Goal: Transaction & Acquisition: Purchase product/service

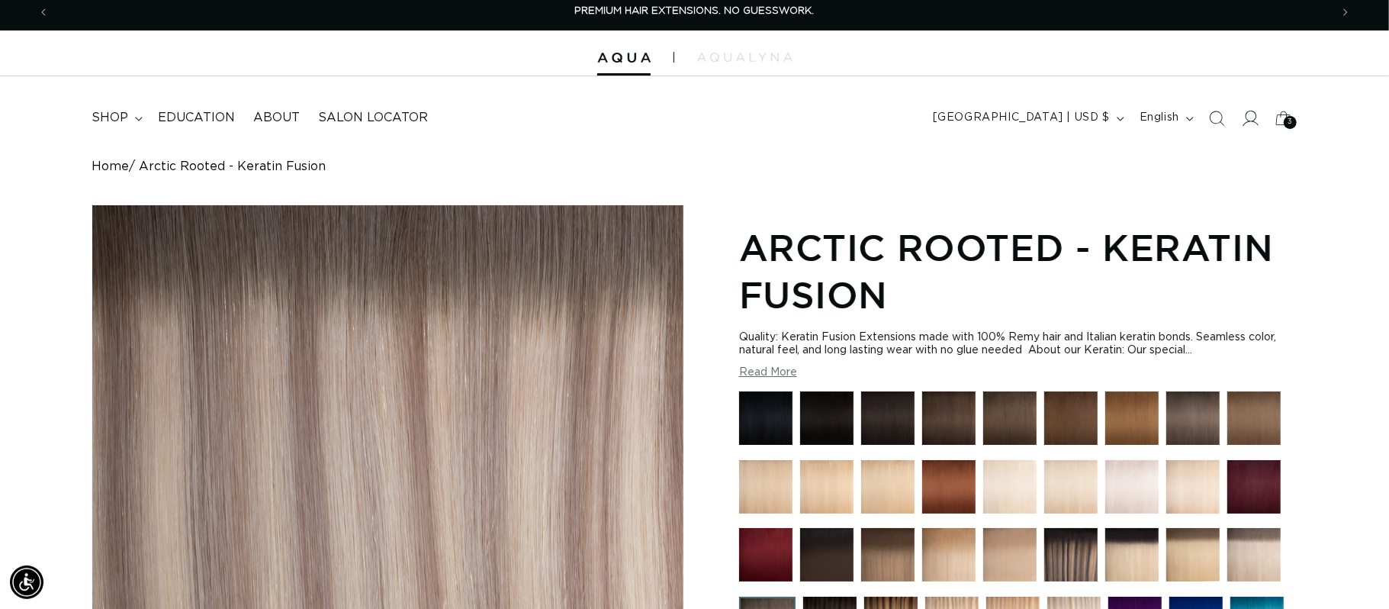
click at [1250, 126] on icon at bounding box center [1250, 118] width 16 height 16
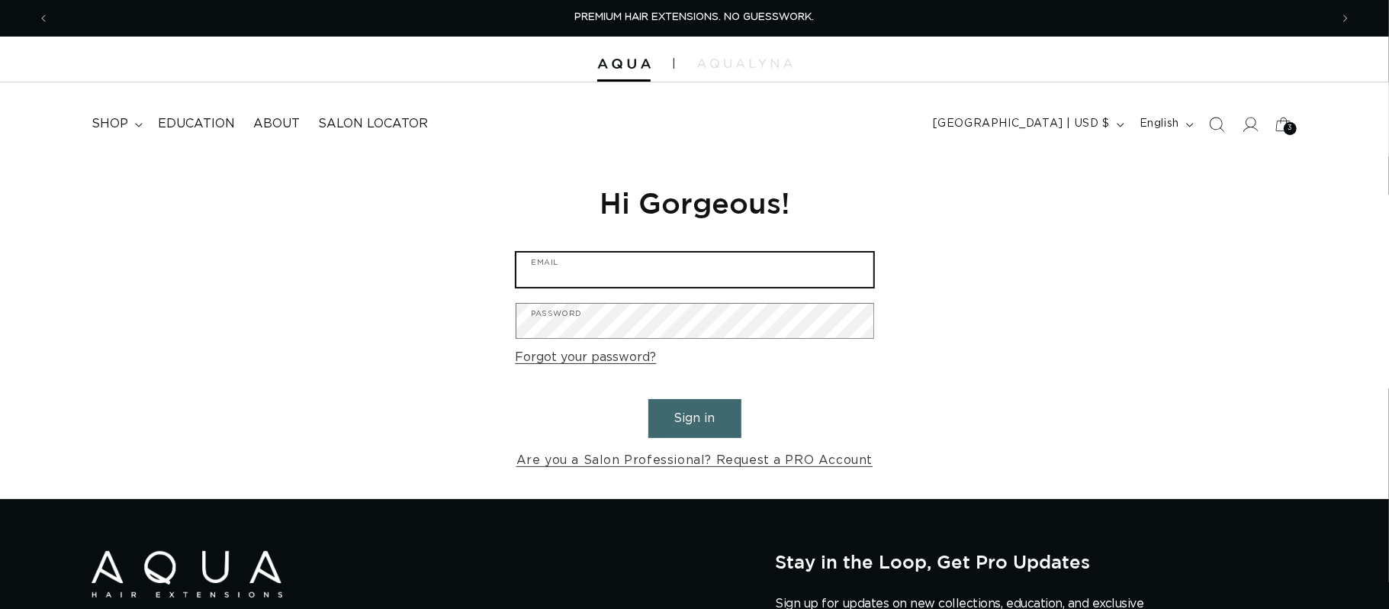
type input "[EMAIL_ADDRESS][DOMAIN_NAME]"
drag, startPoint x: 671, startPoint y: 415, endPoint x: 627, endPoint y: 543, distance: 135.5
click at [670, 415] on button "Sign in" at bounding box center [694, 418] width 93 height 39
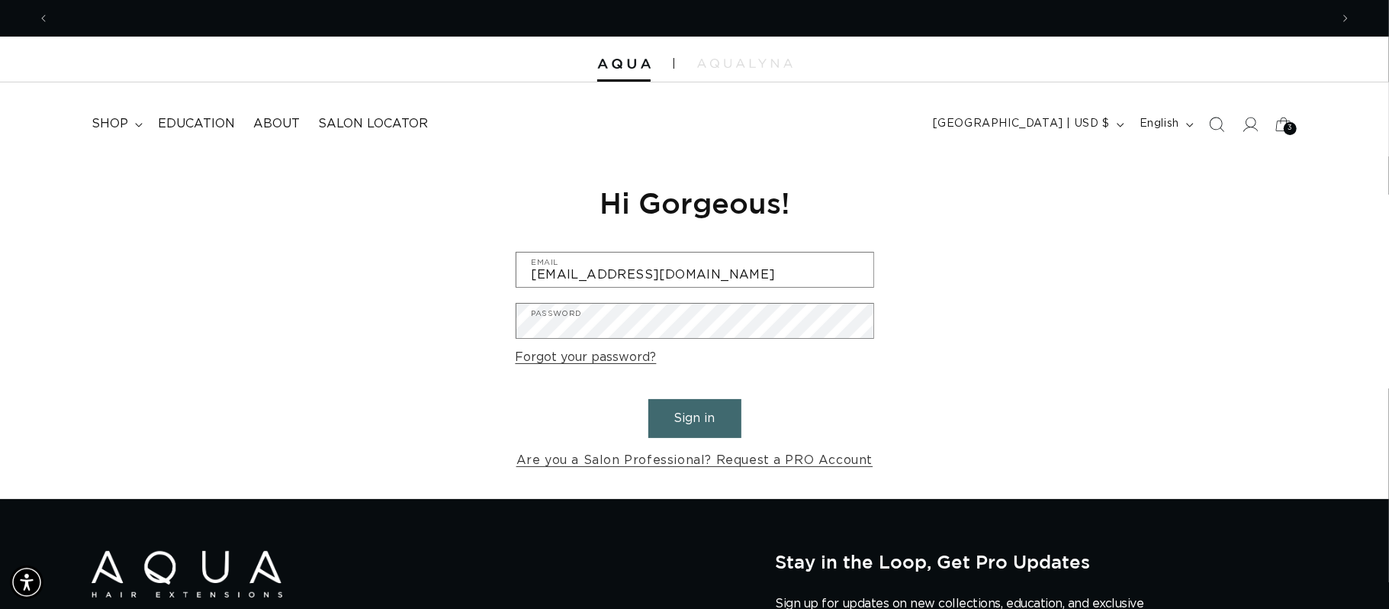
scroll to position [0, 1281]
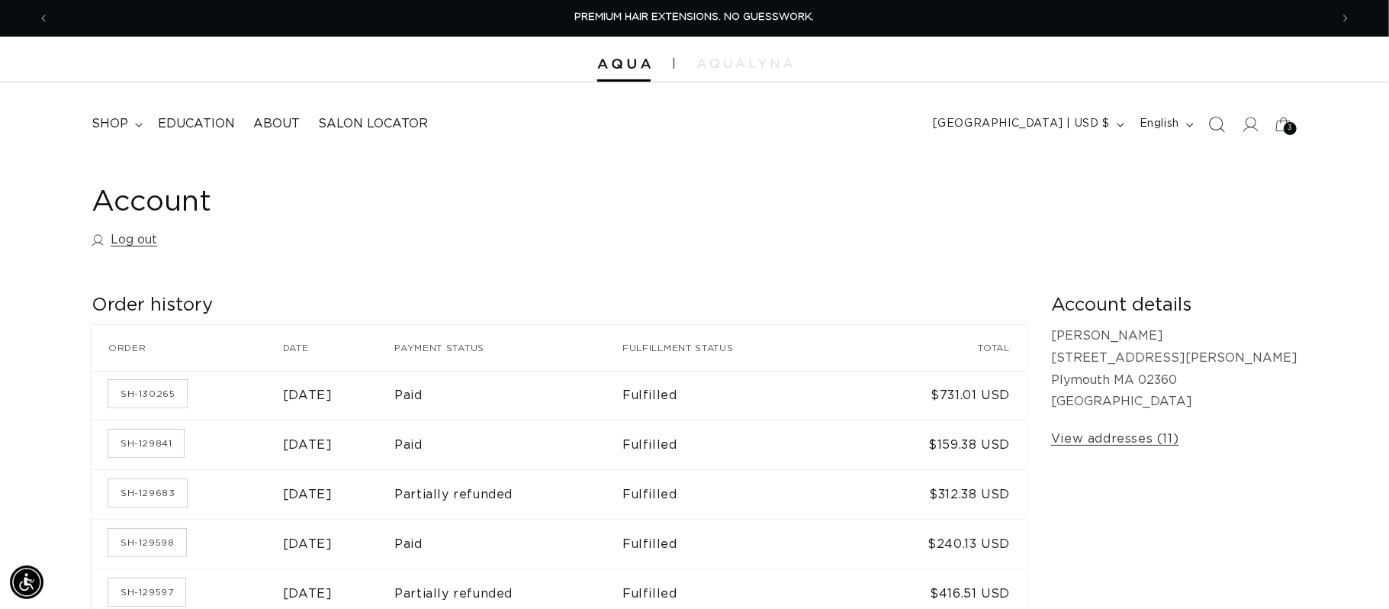
click at [1212, 130] on icon "Search" at bounding box center [1216, 124] width 16 height 16
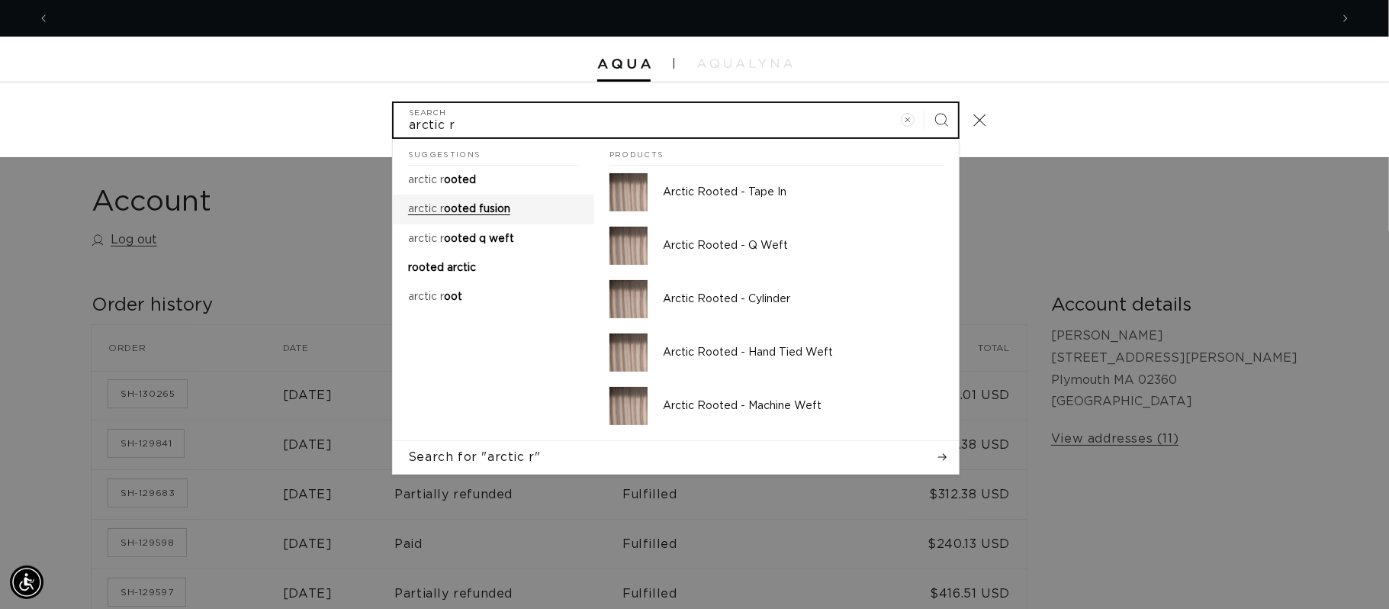
type input "arctic r"
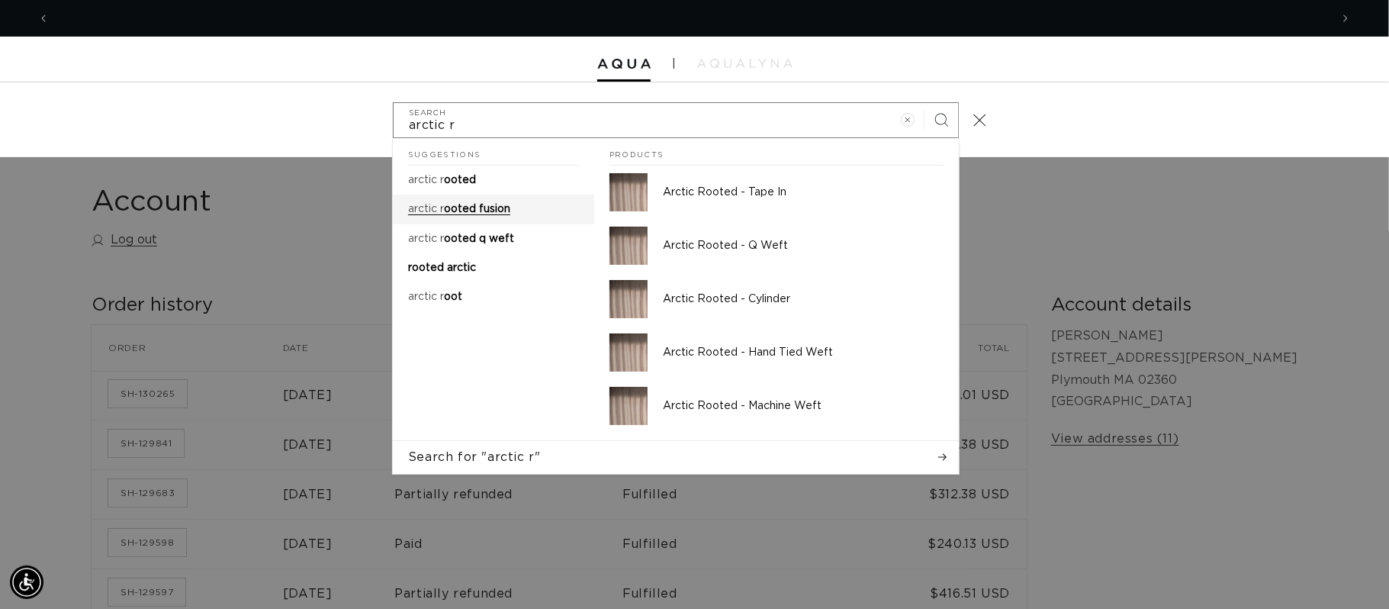
click at [503, 204] on span "ooted fusion" at bounding box center [477, 209] width 66 height 11
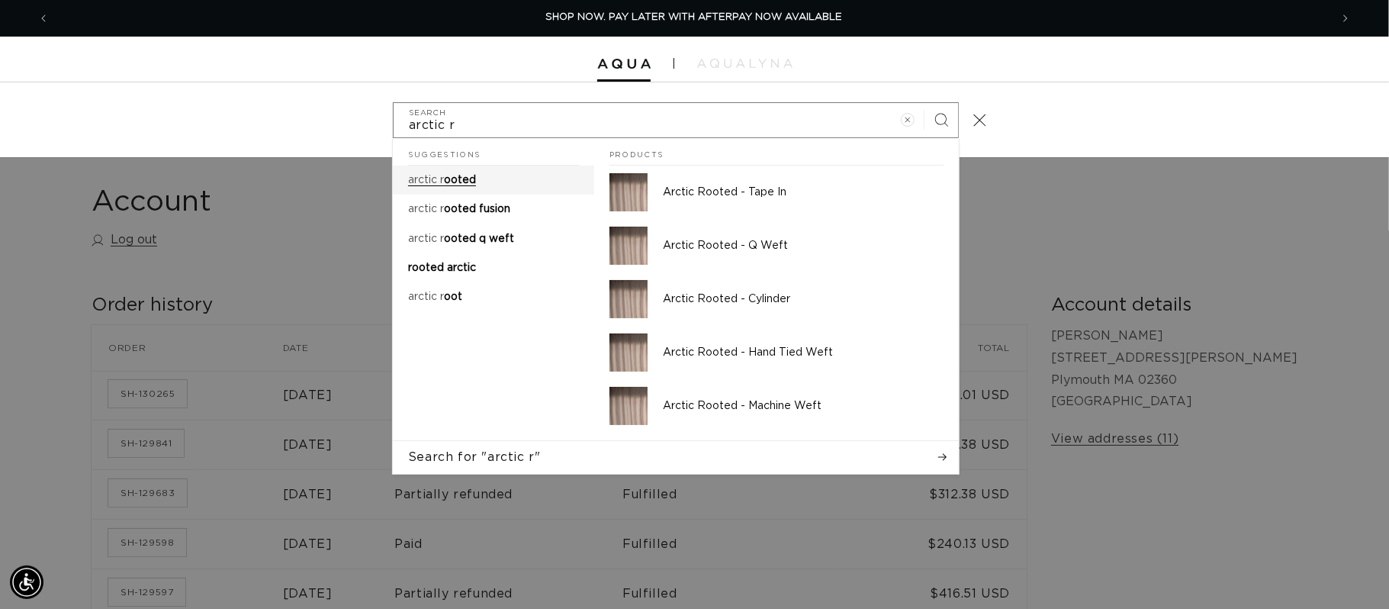
click at [509, 180] on link "arctic r ooted" at bounding box center [493, 179] width 201 height 29
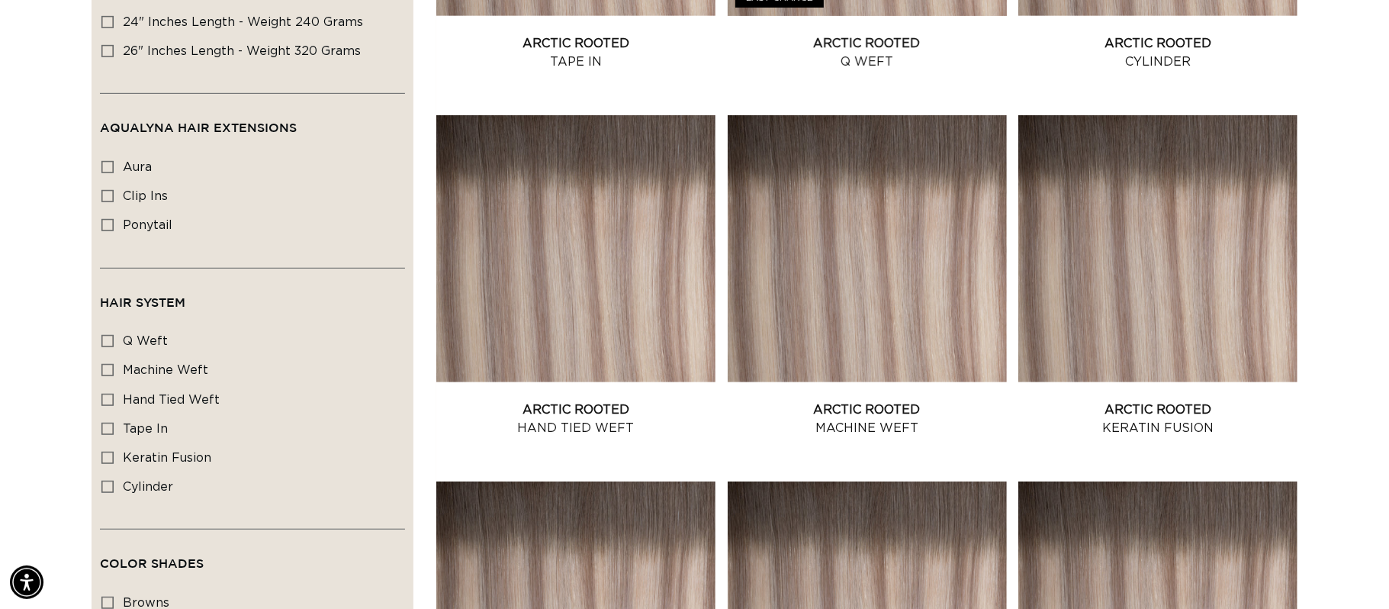
scroll to position [746, 0]
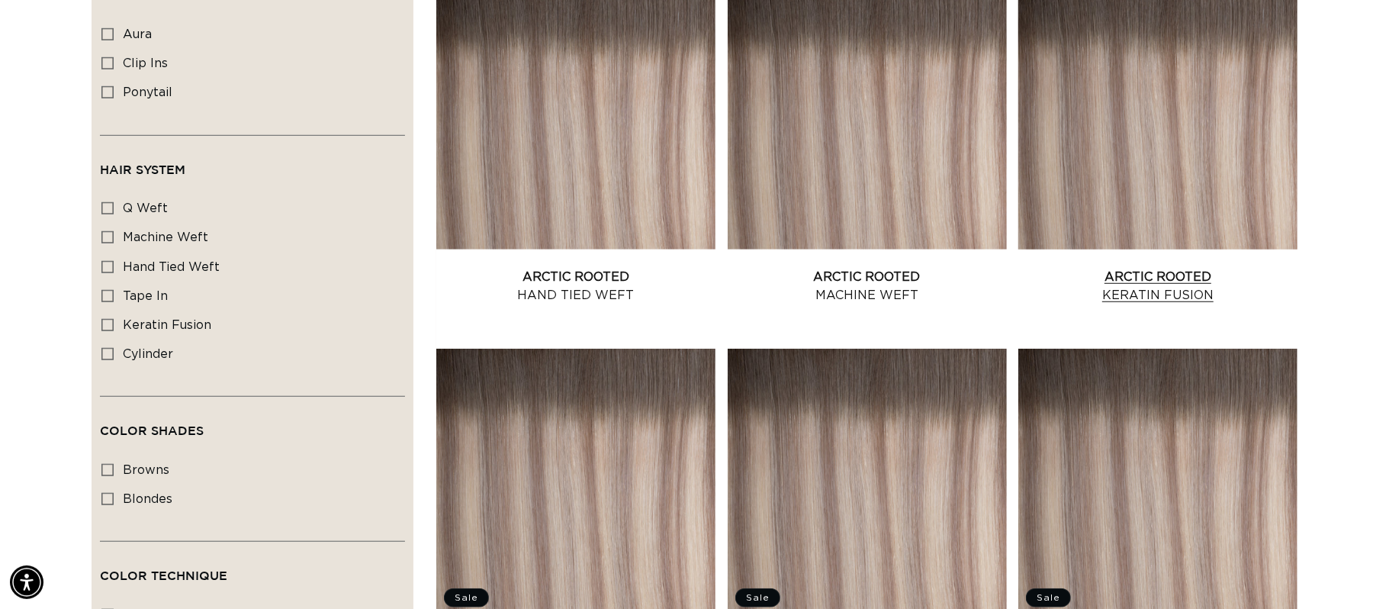
click at [1178, 268] on link "Arctic Rooted Keratin Fusion" at bounding box center [1157, 286] width 279 height 37
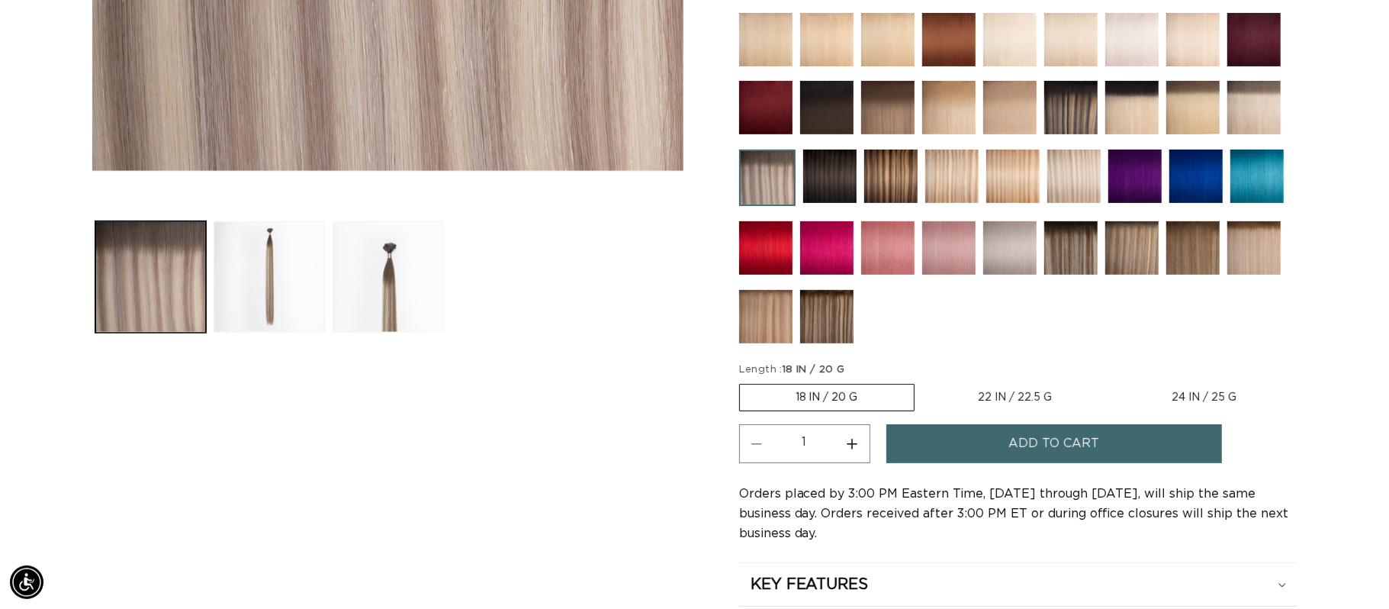
scroll to position [0, 1281]
click at [856, 452] on button "Increase quantity for Arctic Rooted - Keratin Fusion" at bounding box center [852, 443] width 34 height 39
type input "4"
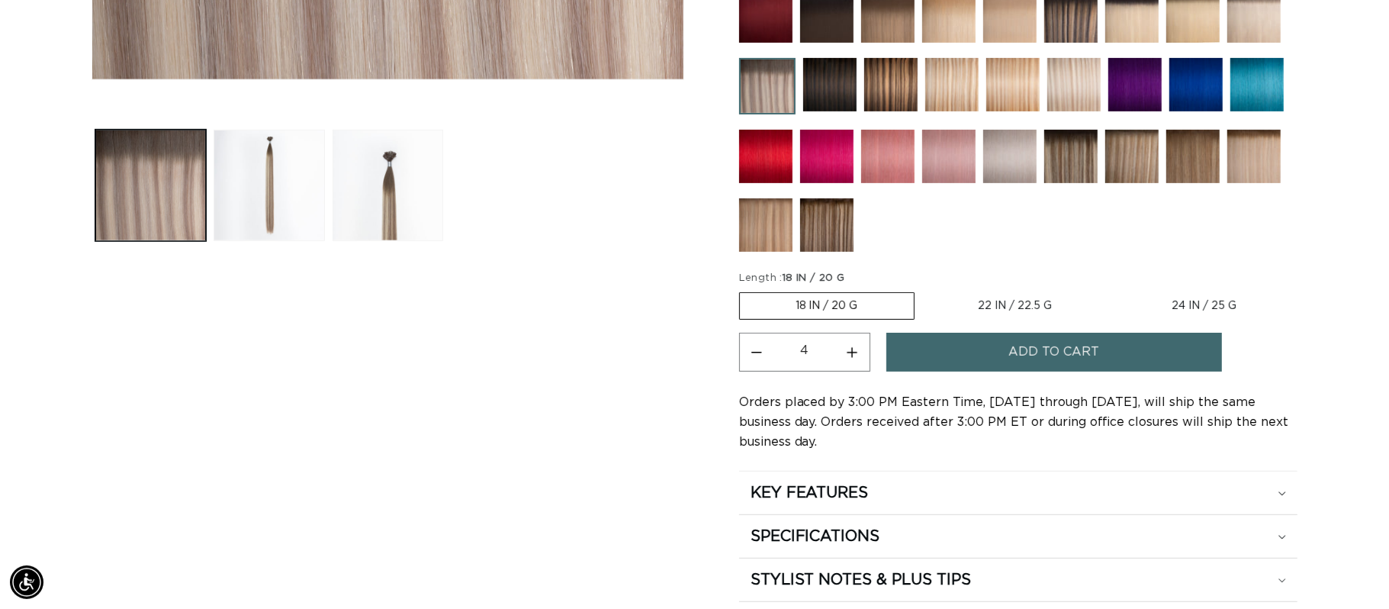
scroll to position [0, 2561]
click at [1022, 361] on span "Add to cart" at bounding box center [1053, 352] width 91 height 39
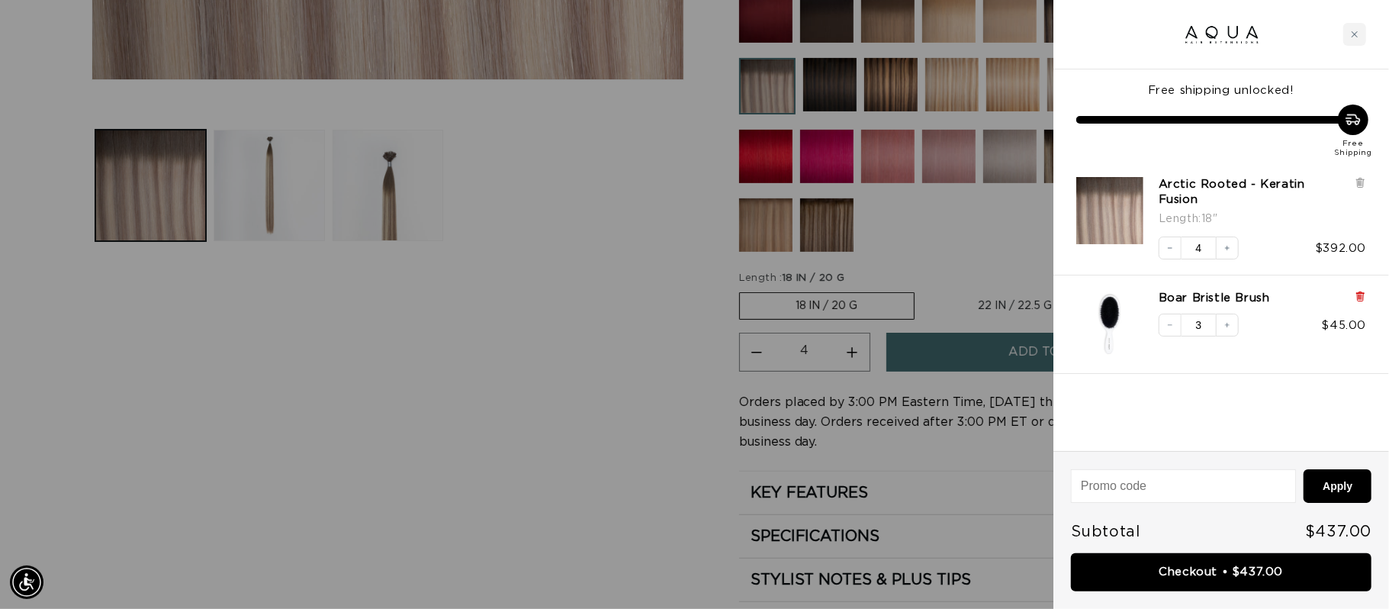
scroll to position [0, 0]
click at [1356, 291] on icon at bounding box center [1360, 296] width 11 height 11
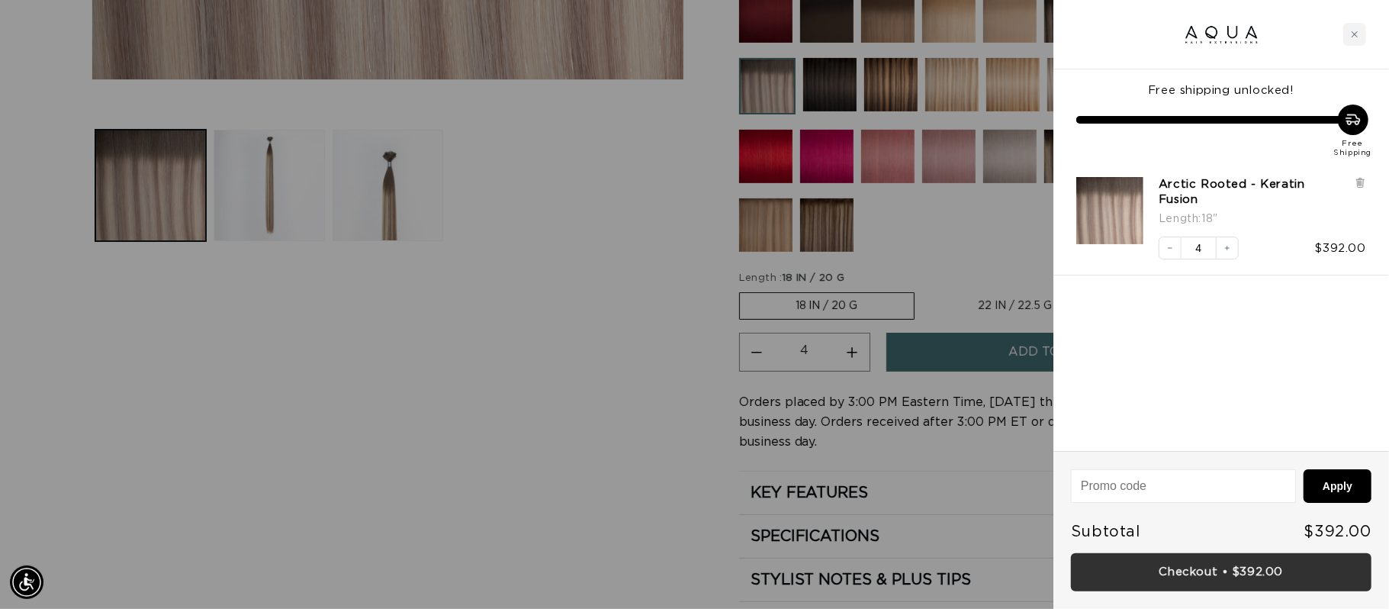
click at [1195, 564] on link "Checkout • $392.00" at bounding box center [1221, 572] width 300 height 39
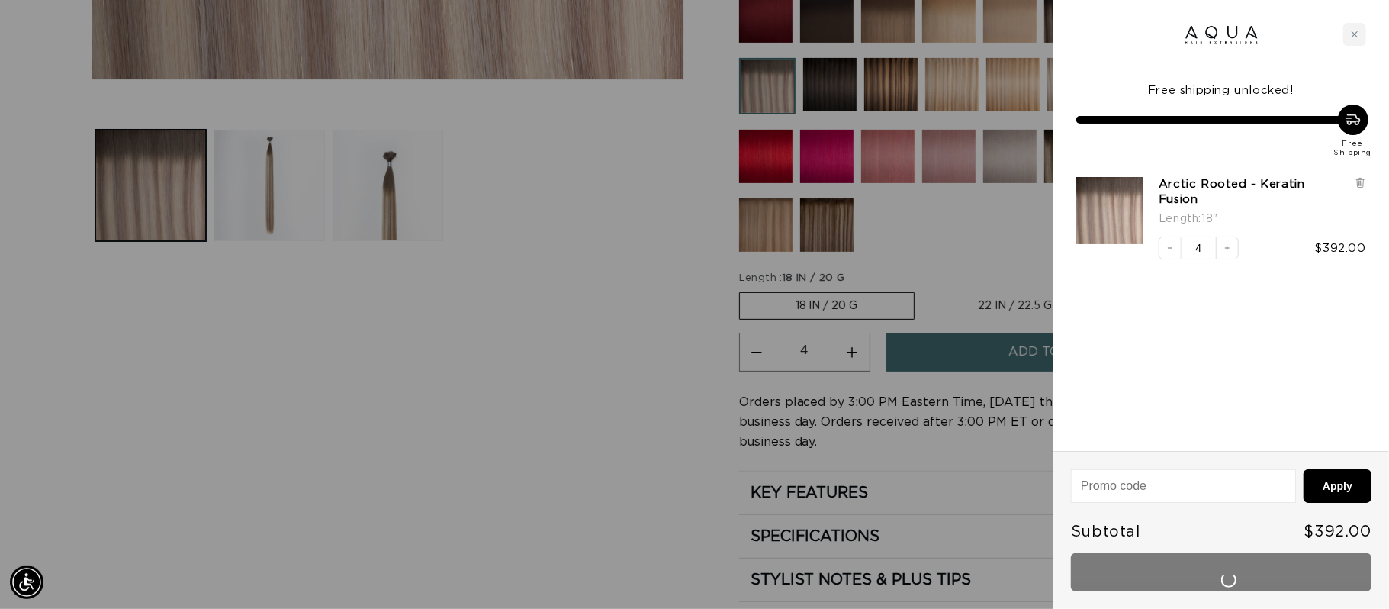
scroll to position [0, 1281]
